Goal: Check status: Check status

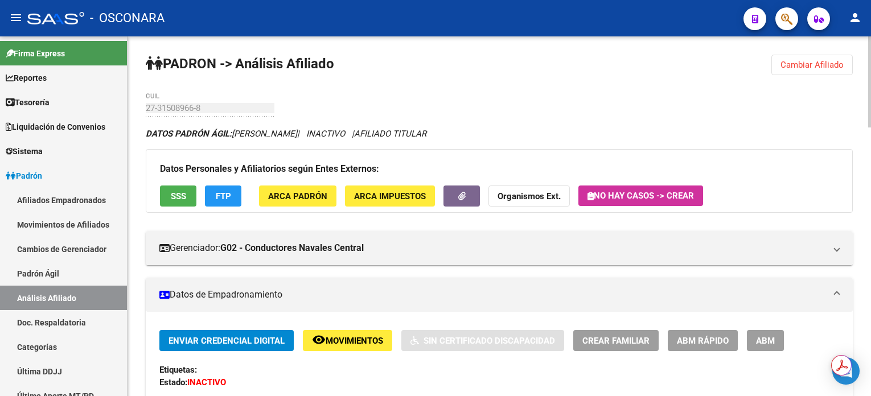
click at [811, 65] on span "Cambiar Afiliado" at bounding box center [811, 65] width 63 height 10
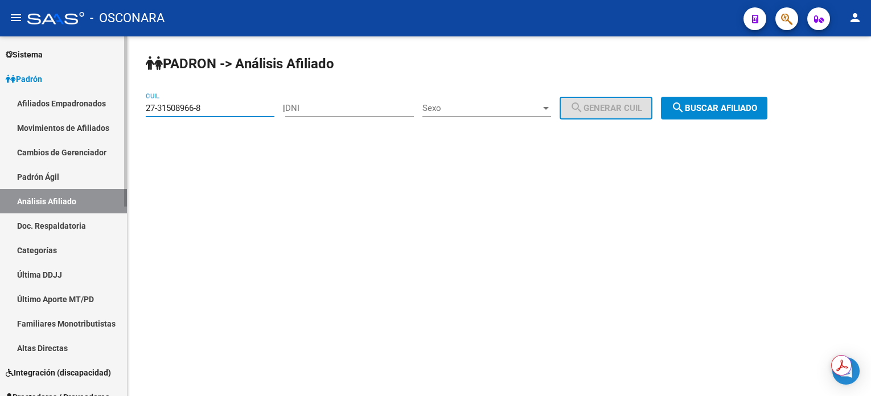
drag, startPoint x: 227, startPoint y: 108, endPoint x: 0, endPoint y: 100, distance: 227.2
click at [0, 101] on mat-sidenav-container "Firma Express Reportes Tablero de Control Ingresos Percibidos Análisis de todos…" at bounding box center [435, 216] width 871 height 360
paste input "0-26510774-6"
type input "20-26510774-6"
click at [679, 108] on button "search Buscar afiliado" at bounding box center [714, 108] width 106 height 23
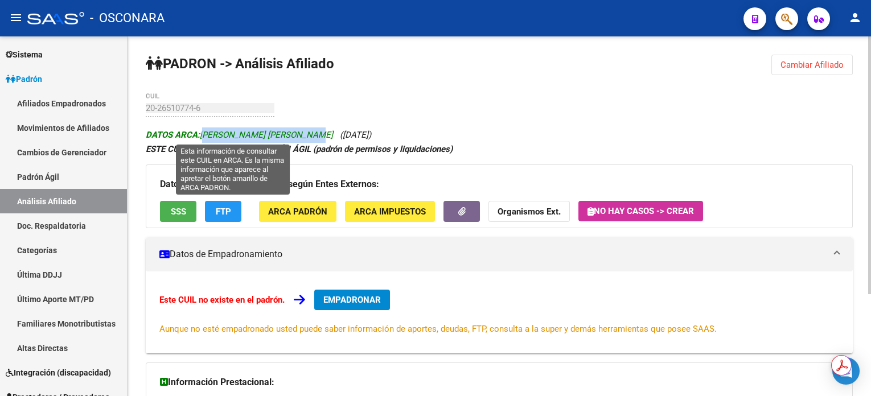
drag, startPoint x: 202, startPoint y: 131, endPoint x: 319, endPoint y: 137, distance: 117.3
click at [319, 137] on span "DATOS ARCA: [PERSON_NAME] [PERSON_NAME]" at bounding box center [239, 135] width 187 height 10
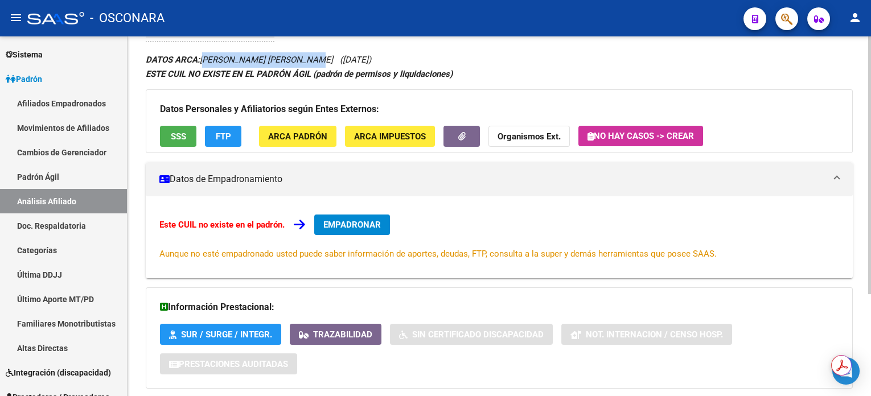
scroll to position [143, 0]
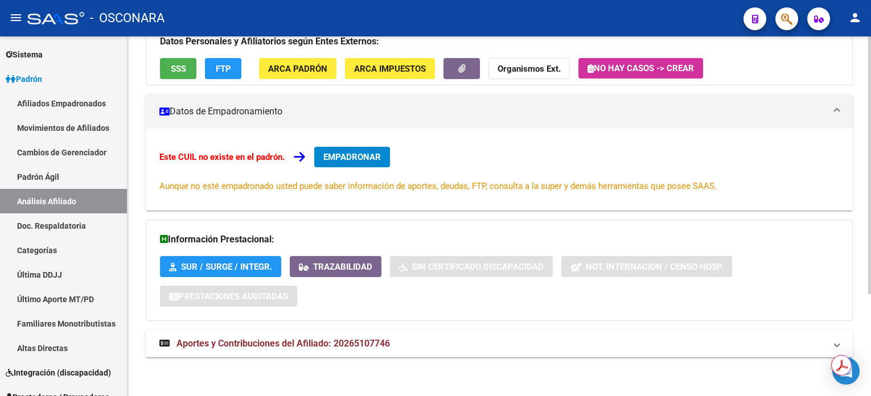
copy span "[PERSON_NAME] [PERSON_NAME]"
drag, startPoint x: 414, startPoint y: 337, endPoint x: 333, endPoint y: 348, distance: 82.0
click at [333, 348] on mat-panel-title "Aportes y Contribuciones del Afiliado: 20265107746" at bounding box center [492, 343] width 666 height 13
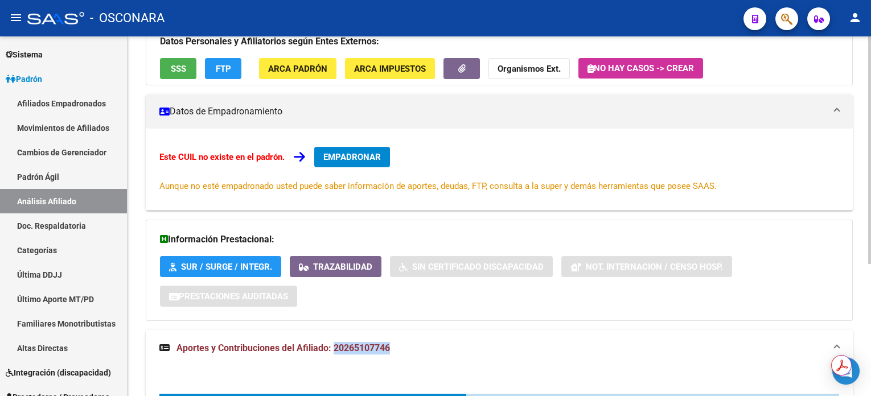
copy span "20265107746"
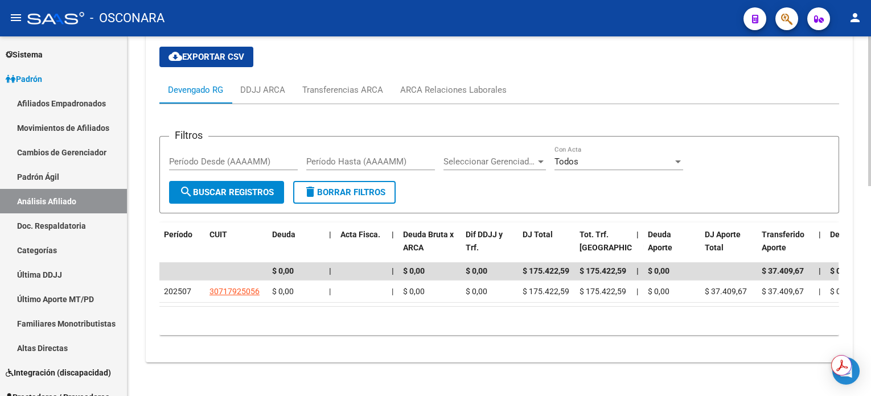
scroll to position [506, 0]
